Goal: Entertainment & Leisure: Consume media (video, audio)

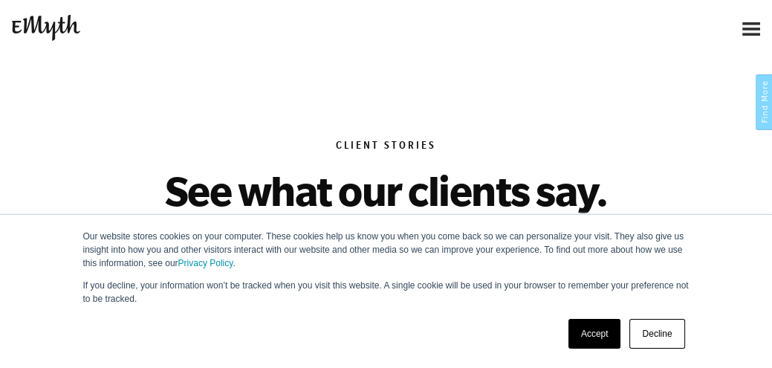
click at [585, 336] on link "Accept" at bounding box center [594, 334] width 53 height 30
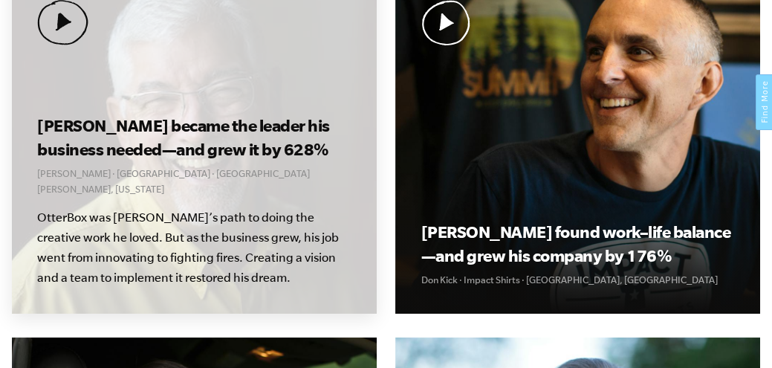
scroll to position [594, 0]
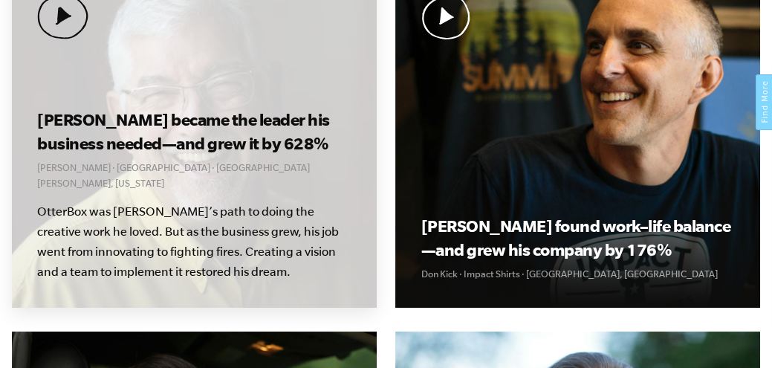
click at [72, 19] on img at bounding box center [62, 16] width 51 height 45
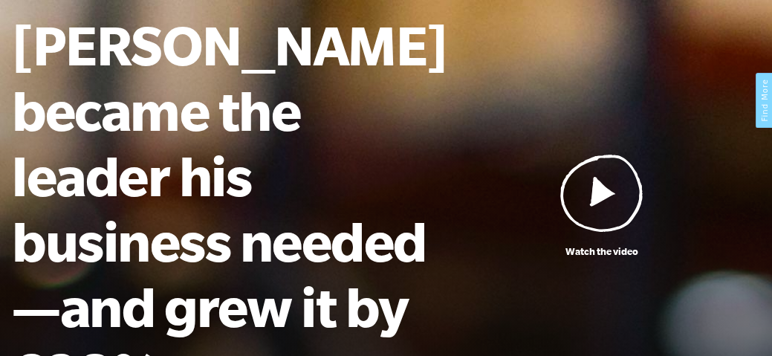
click at [596, 163] on img at bounding box center [601, 193] width 83 height 78
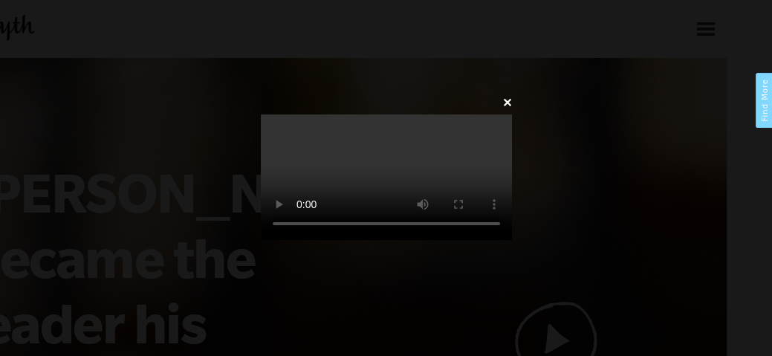
scroll to position [0, 42]
click at [380, 175] on video at bounding box center [386, 177] width 251 height 126
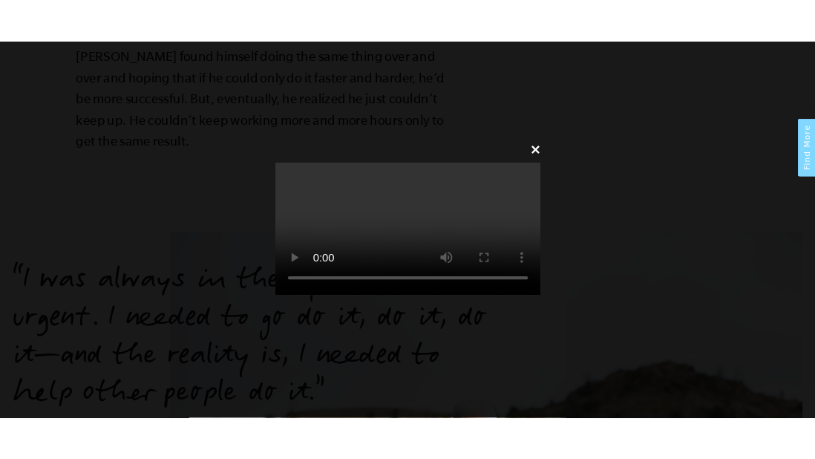
scroll to position [1361, 0]
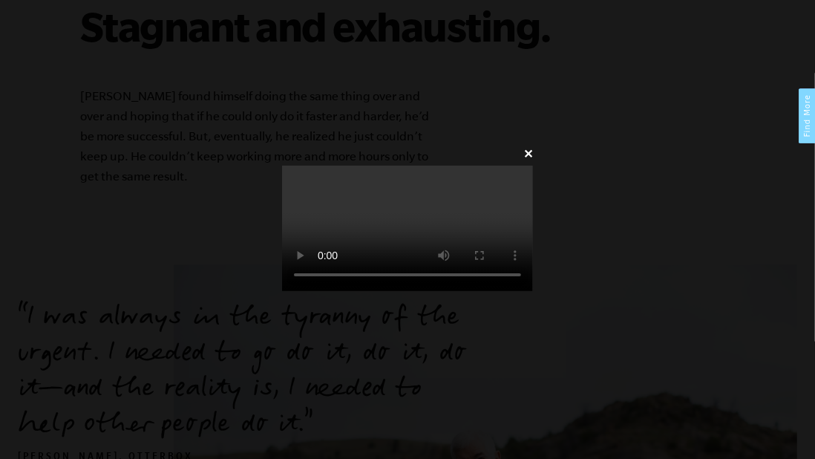
click at [533, 291] on video at bounding box center [407, 229] width 251 height 126
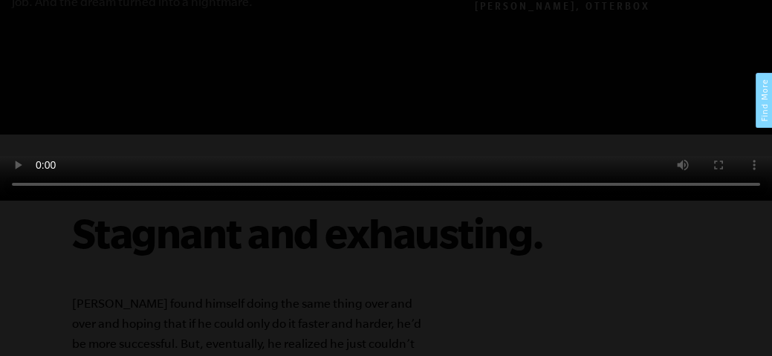
scroll to position [1058, 0]
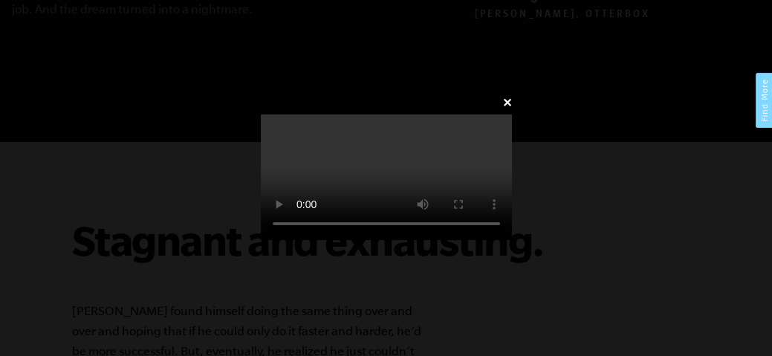
click at [512, 232] on video at bounding box center [386, 177] width 251 height 126
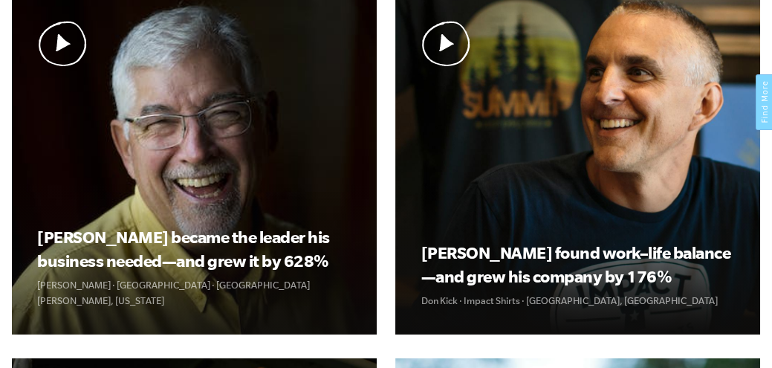
scroll to position [567, 0]
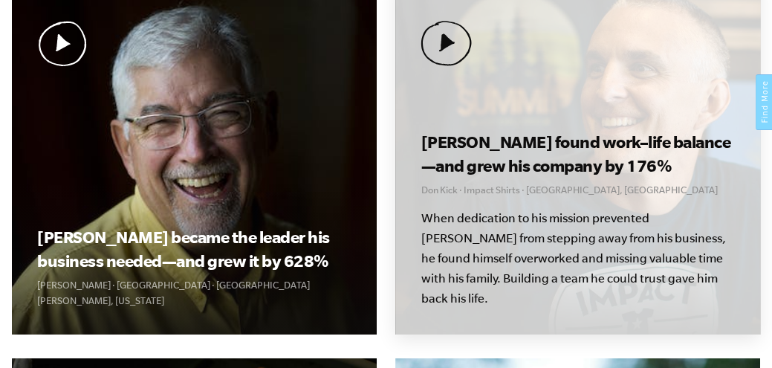
click at [449, 51] on img at bounding box center [445, 43] width 51 height 45
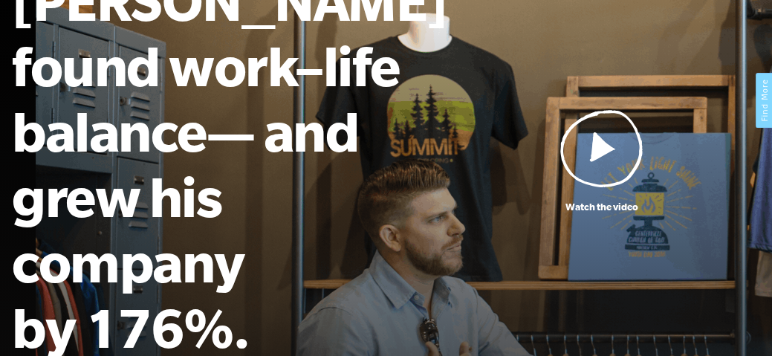
scroll to position [190, 0]
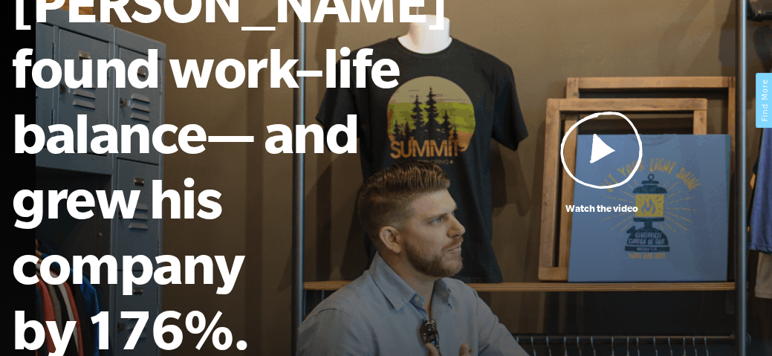
click at [597, 136] on img at bounding box center [601, 150] width 83 height 78
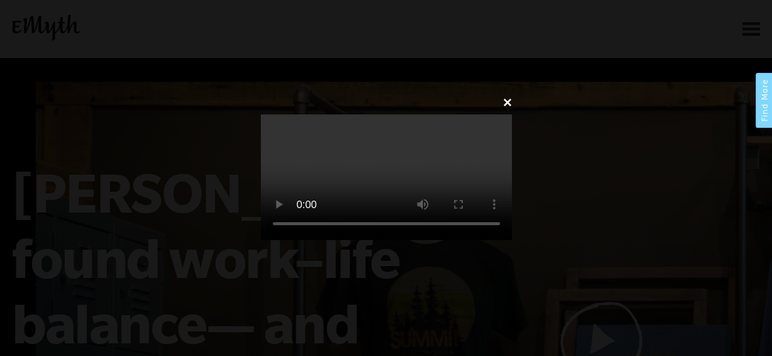
click at [460, 143] on video at bounding box center [386, 177] width 251 height 126
click at [473, 166] on video at bounding box center [386, 177] width 251 height 126
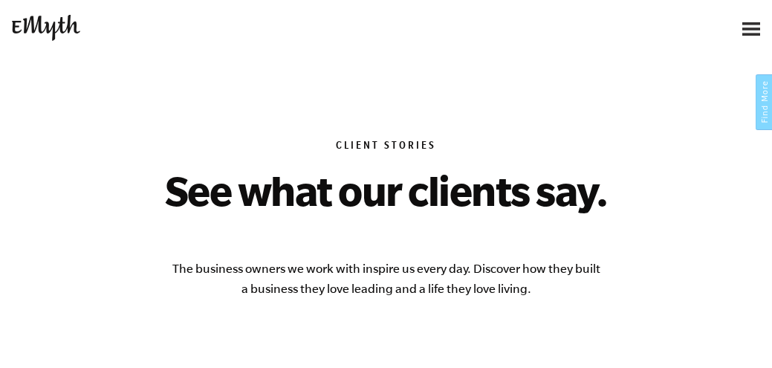
click at [0, 0] on img at bounding box center [0, 0] width 0 height 0
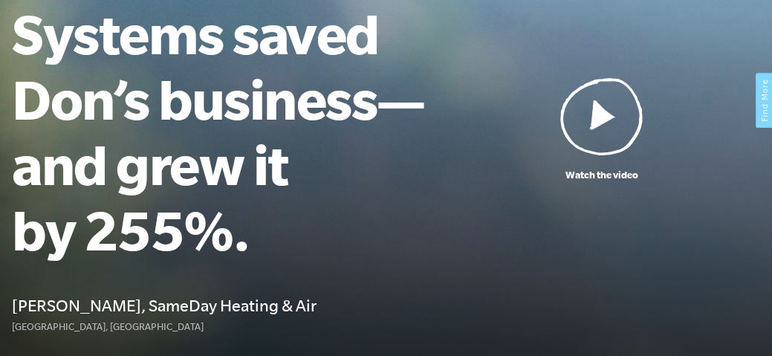
scroll to position [156, 0]
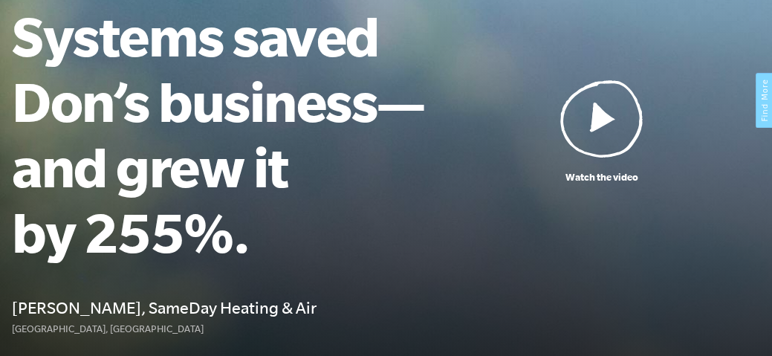
click at [580, 117] on img at bounding box center [601, 118] width 83 height 78
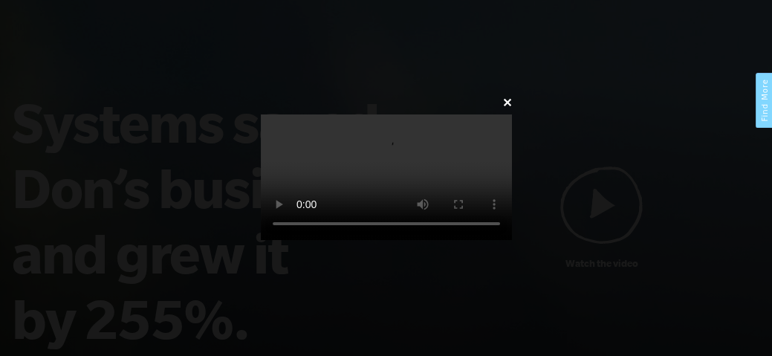
scroll to position [70, 0]
